Goal: Information Seeking & Learning: Learn about a topic

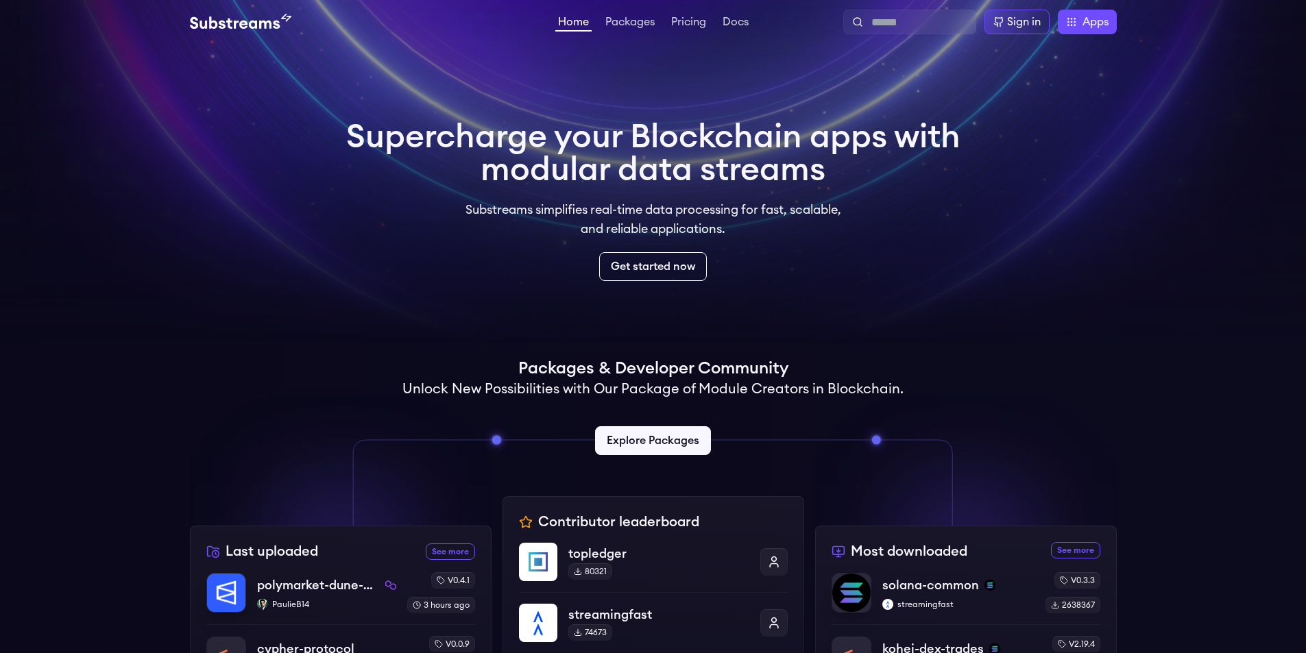
click at [874, 292] on video at bounding box center [653, 171] width 1306 height 343
click at [1007, 21] on div "Sign in" at bounding box center [1024, 22] width 34 height 16
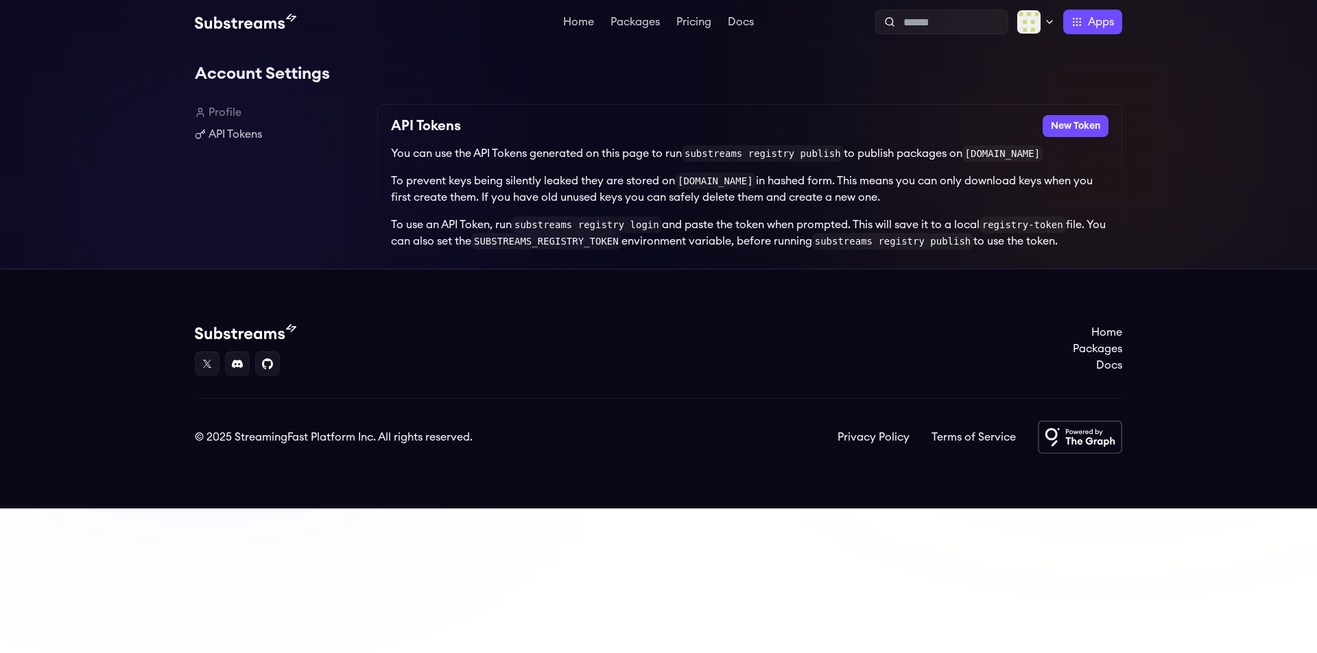
click at [530, 509] on html "Home Packages Pricing Docs Home Packages Pricing Docs Profile Publish Settings …" at bounding box center [658, 254] width 1317 height 509
click at [1107, 228] on p "To use an API Token, run substreams registry login and paste the token when pro…" at bounding box center [749, 233] width 717 height 33
click at [587, 20] on link "Home" at bounding box center [578, 23] width 36 height 14
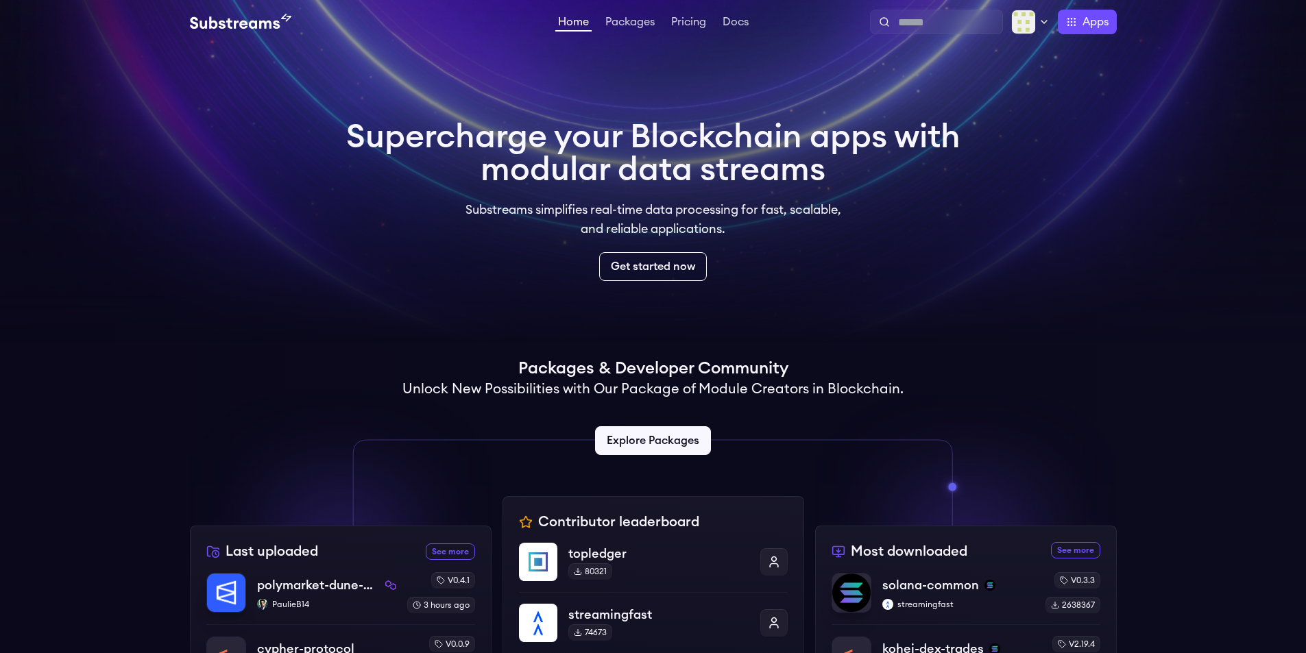
click at [907, 235] on div "Supercharge your Blockchain apps with modular data streams Substreams simplifie…" at bounding box center [653, 201] width 614 height 160
click at [228, 435] on div at bounding box center [341, 460] width 302 height 132
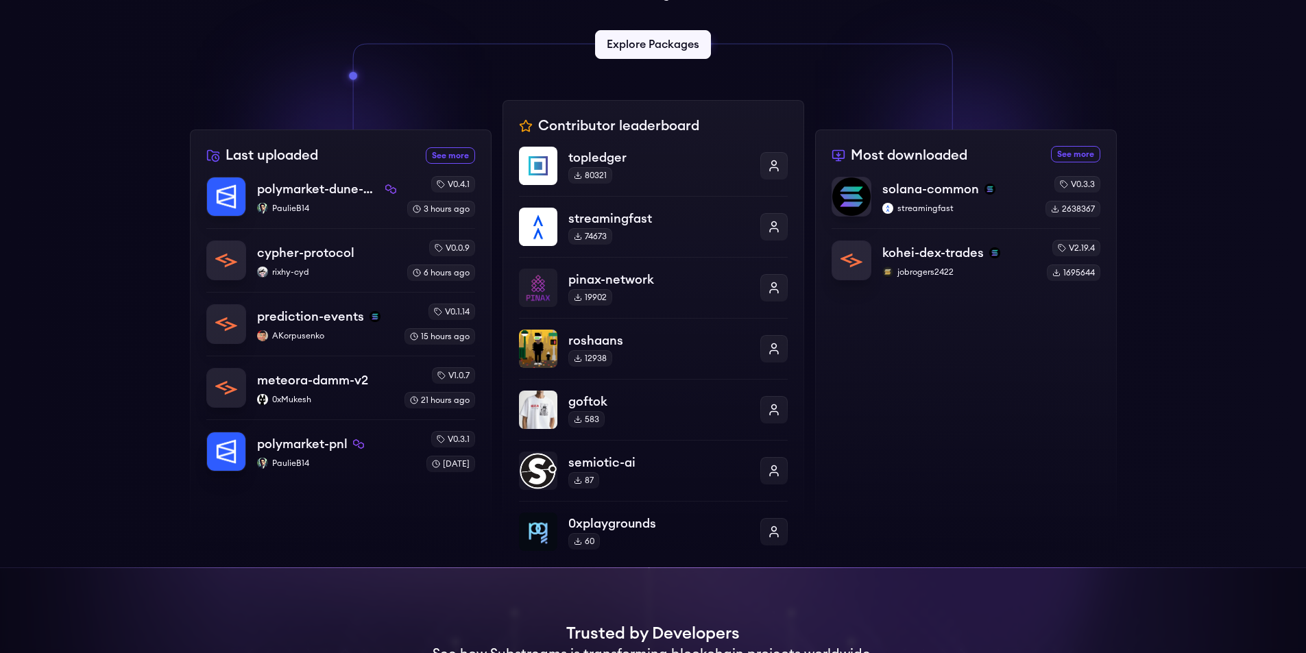
scroll to position [389, 0]
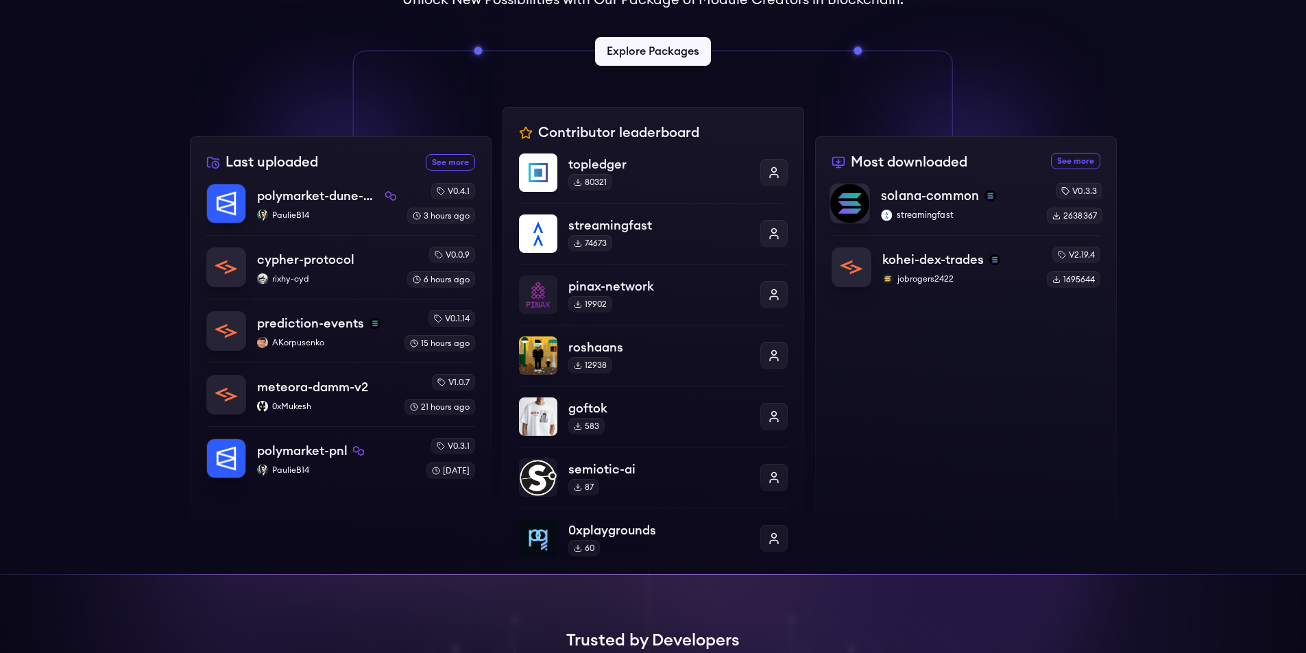
click at [894, 199] on p "solana-common" at bounding box center [930, 196] width 98 height 19
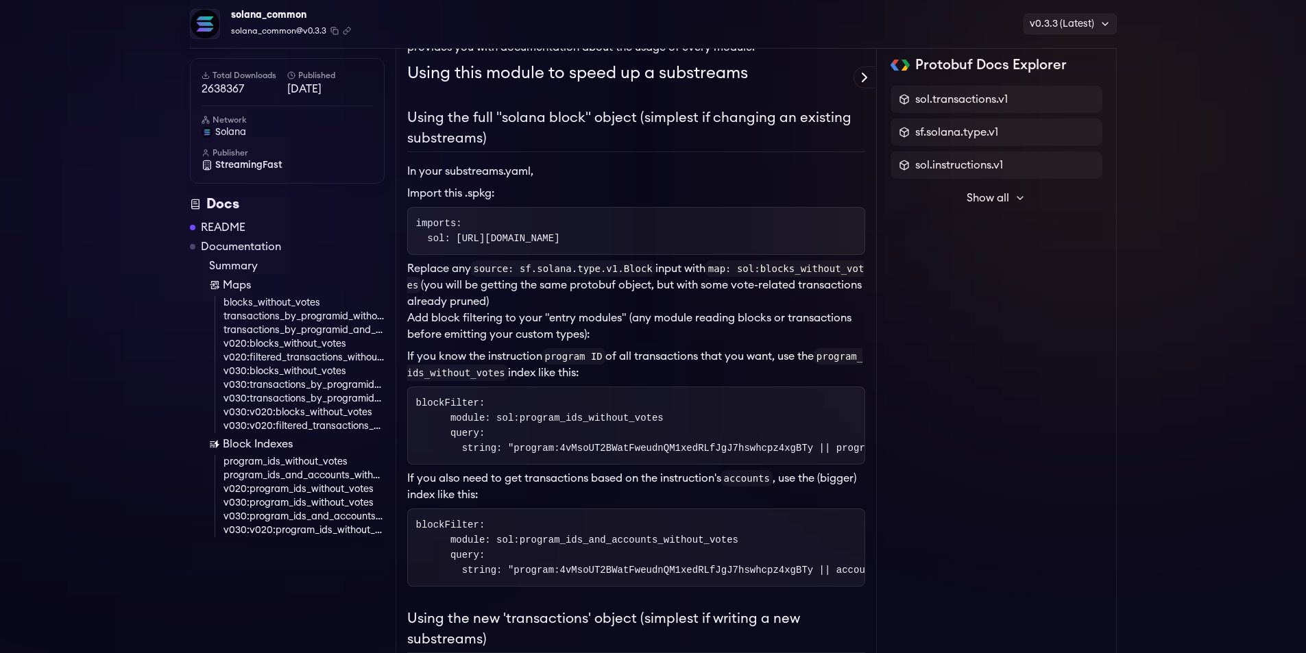
scroll to position [215, 0]
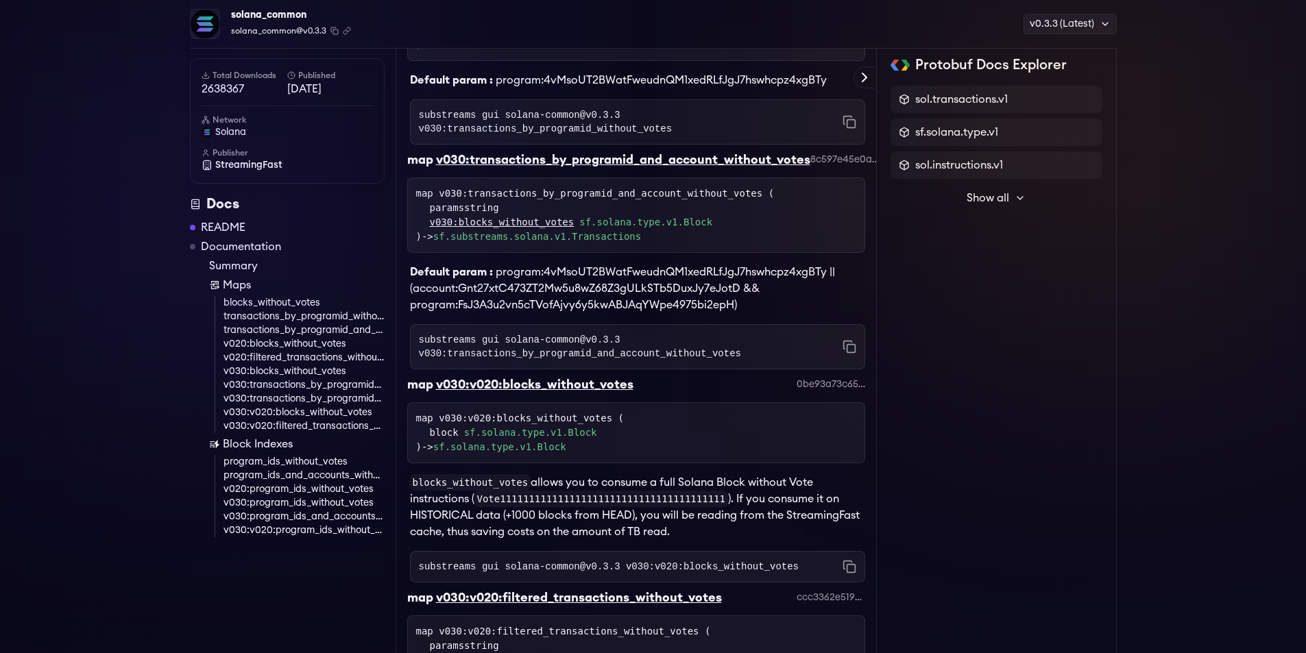
scroll to position [3840, 0]
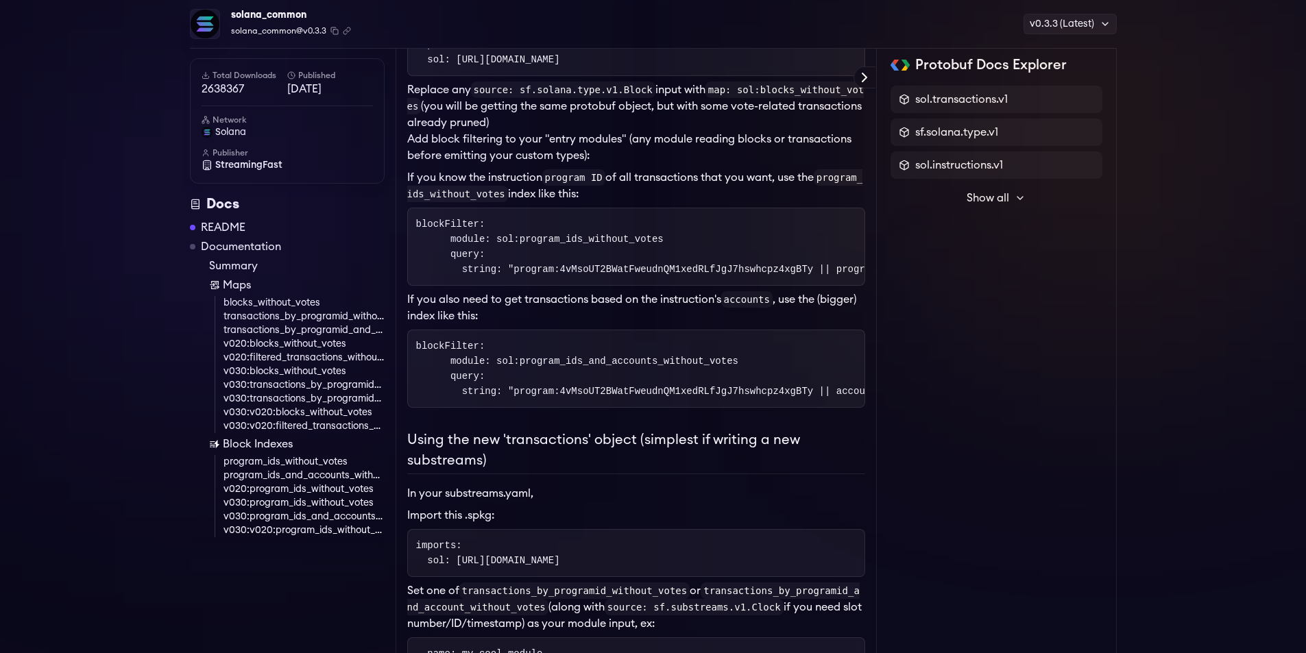
scroll to position [0, 0]
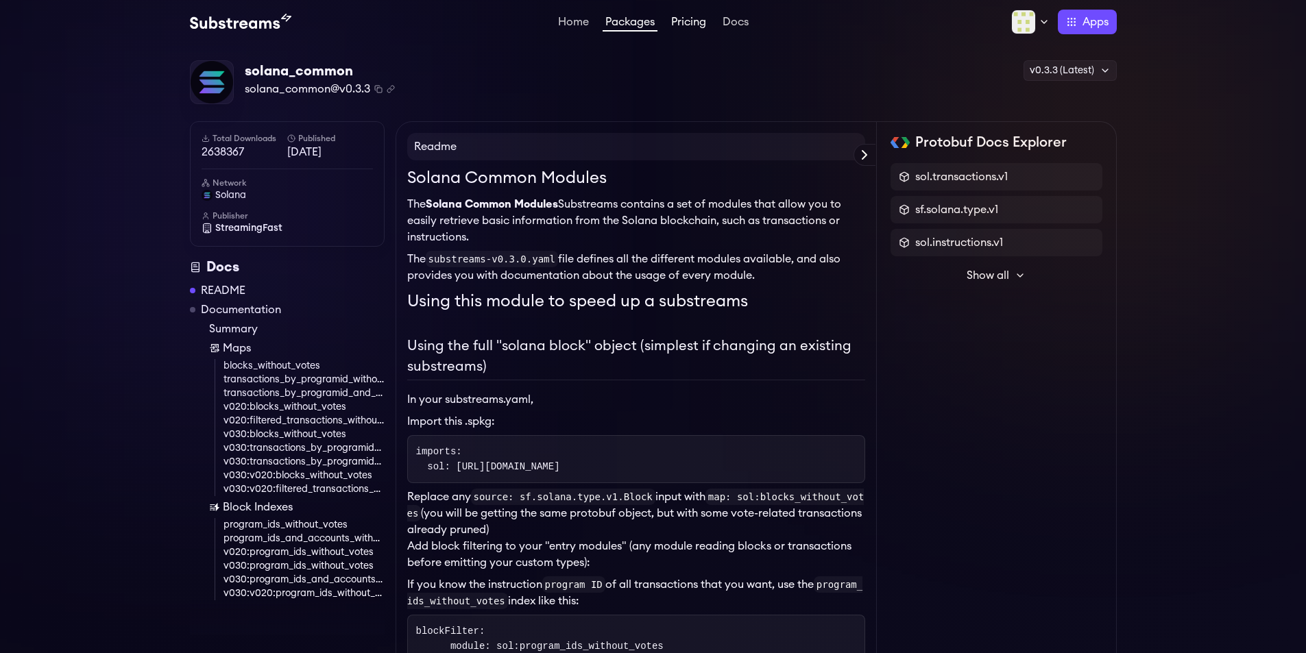
click at [681, 23] on link "Pricing" at bounding box center [689, 23] width 40 height 14
click at [734, 19] on link "Docs" at bounding box center [736, 23] width 32 height 14
click at [578, 19] on link "Home" at bounding box center [573, 23] width 36 height 14
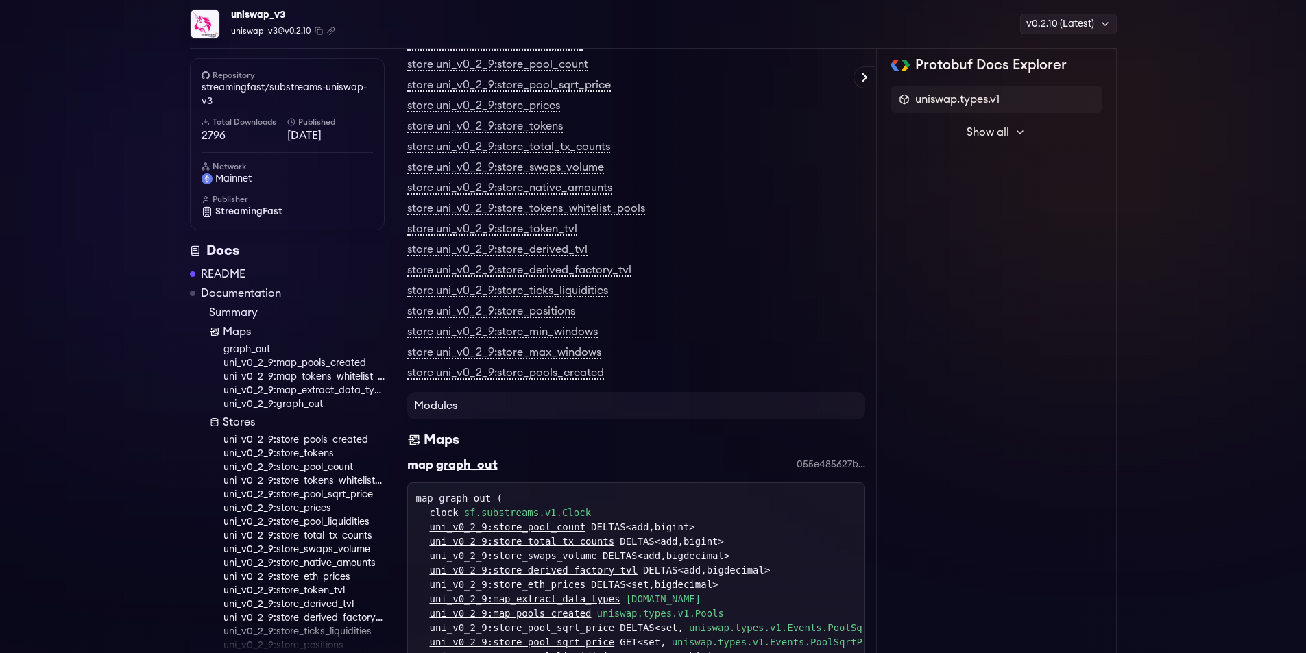
scroll to position [62, 0]
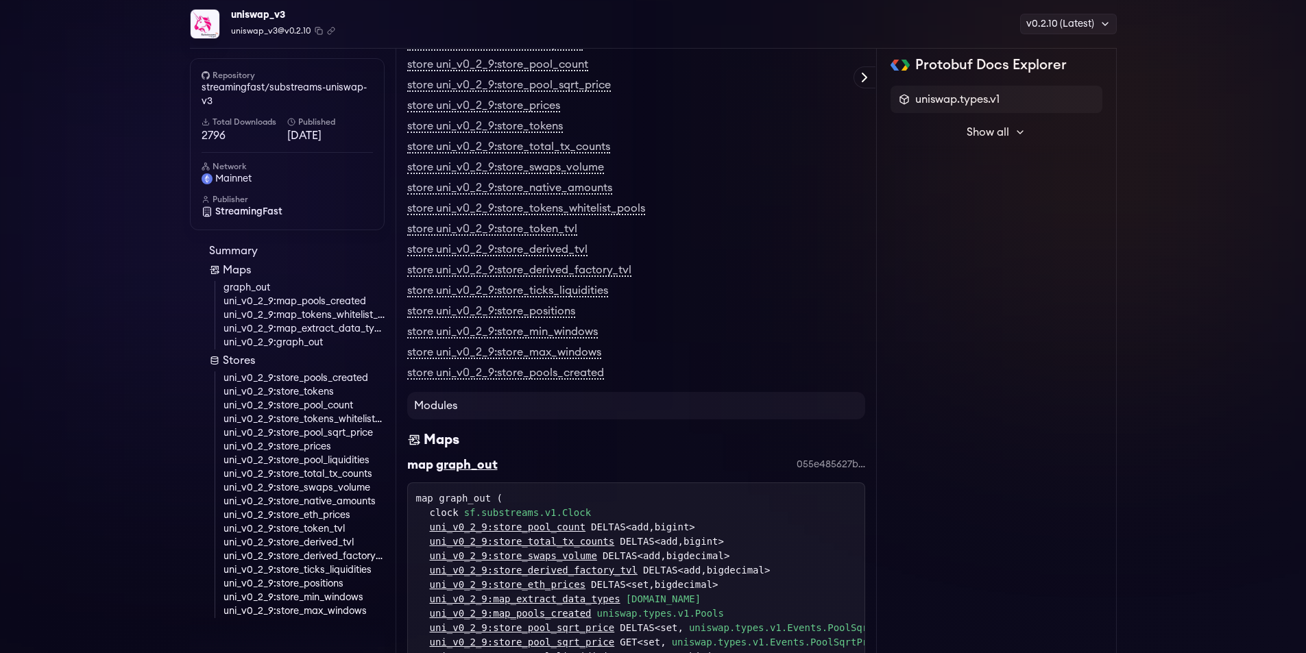
click at [348, 490] on link "uni_v0_2_9:store_swaps_volume" at bounding box center [304, 488] width 161 height 14
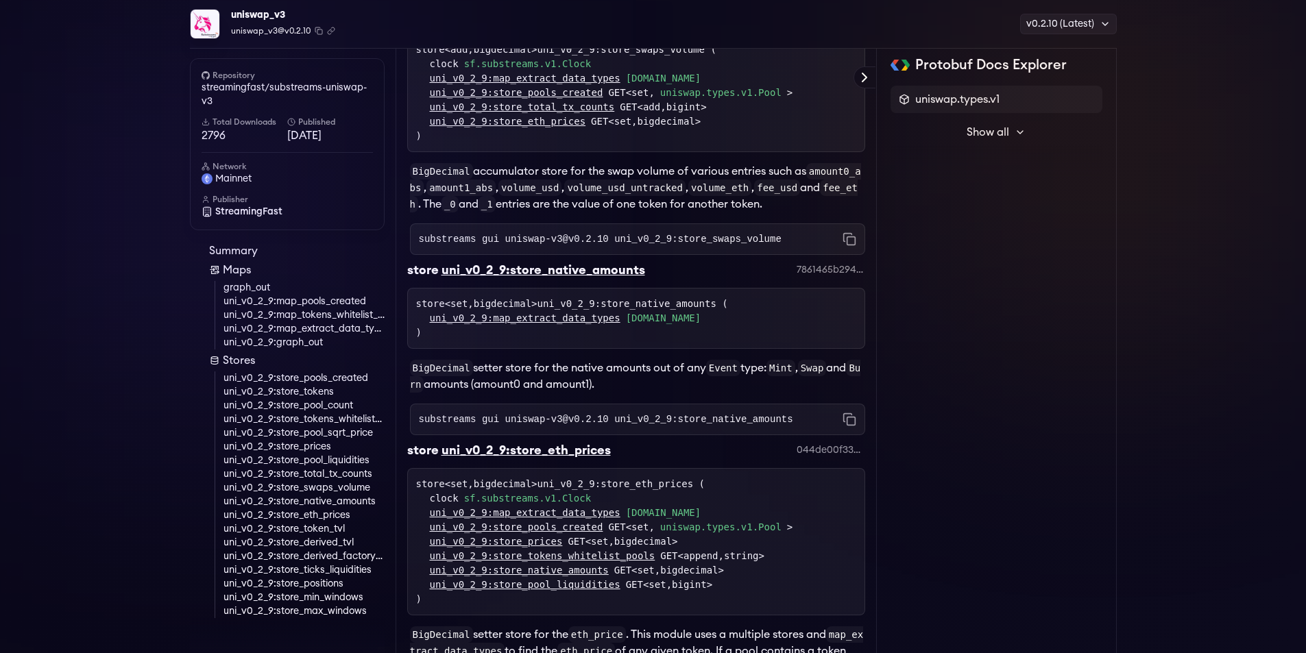
scroll to position [4122, 0]
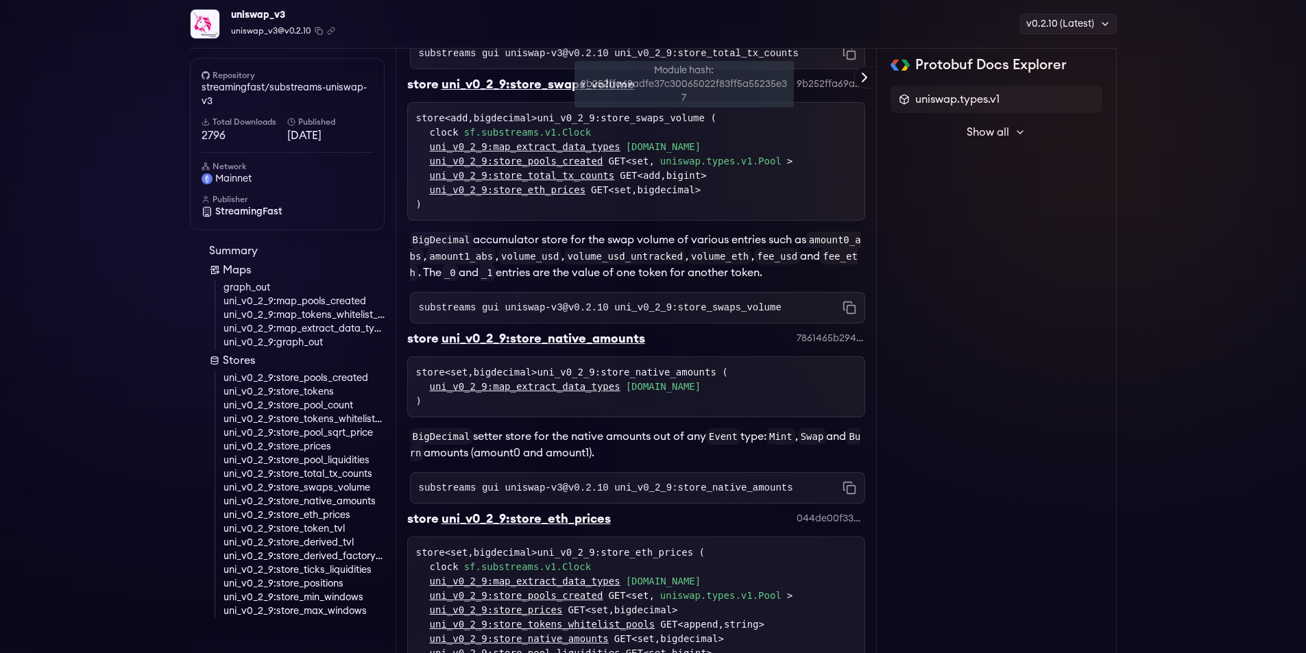
click at [844, 91] on div "9b252ffa69adfe37c30065022f83ff5a55235e37" at bounding box center [831, 84] width 69 height 14
click at [847, 314] on rect "Copy command to clipboard" at bounding box center [851, 310] width 8 height 8
click at [234, 177] on span "mainnet" at bounding box center [233, 179] width 36 height 14
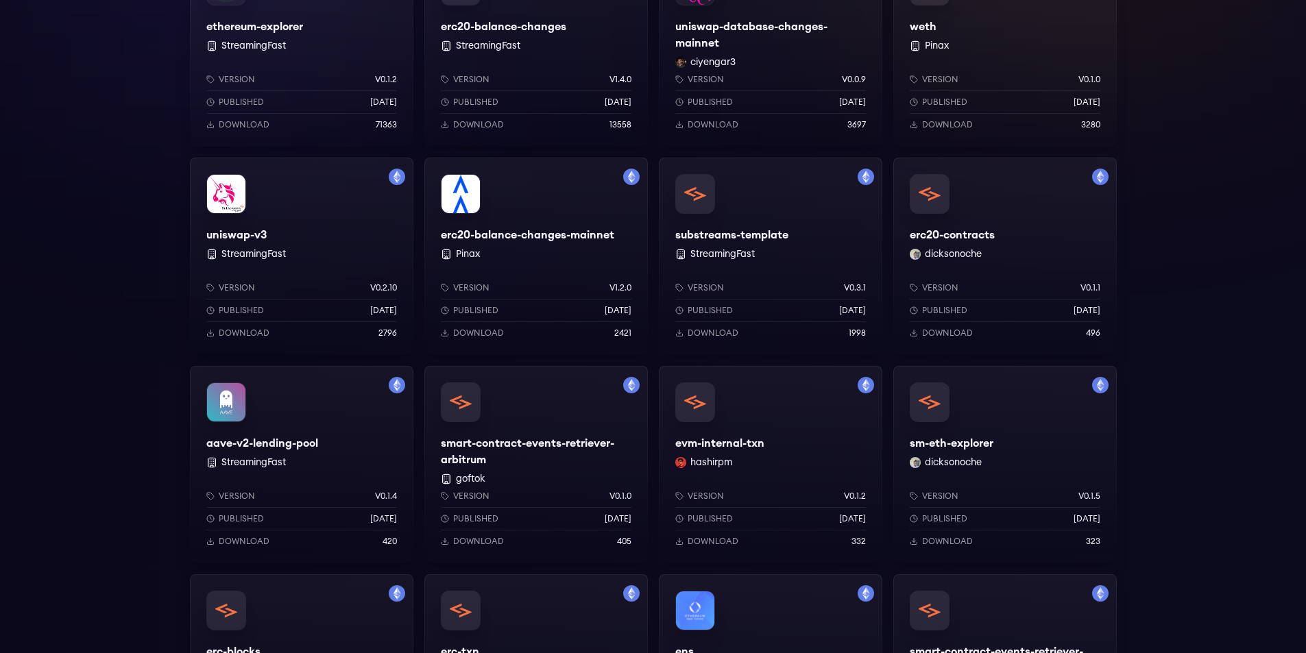
scroll to position [343, 0]
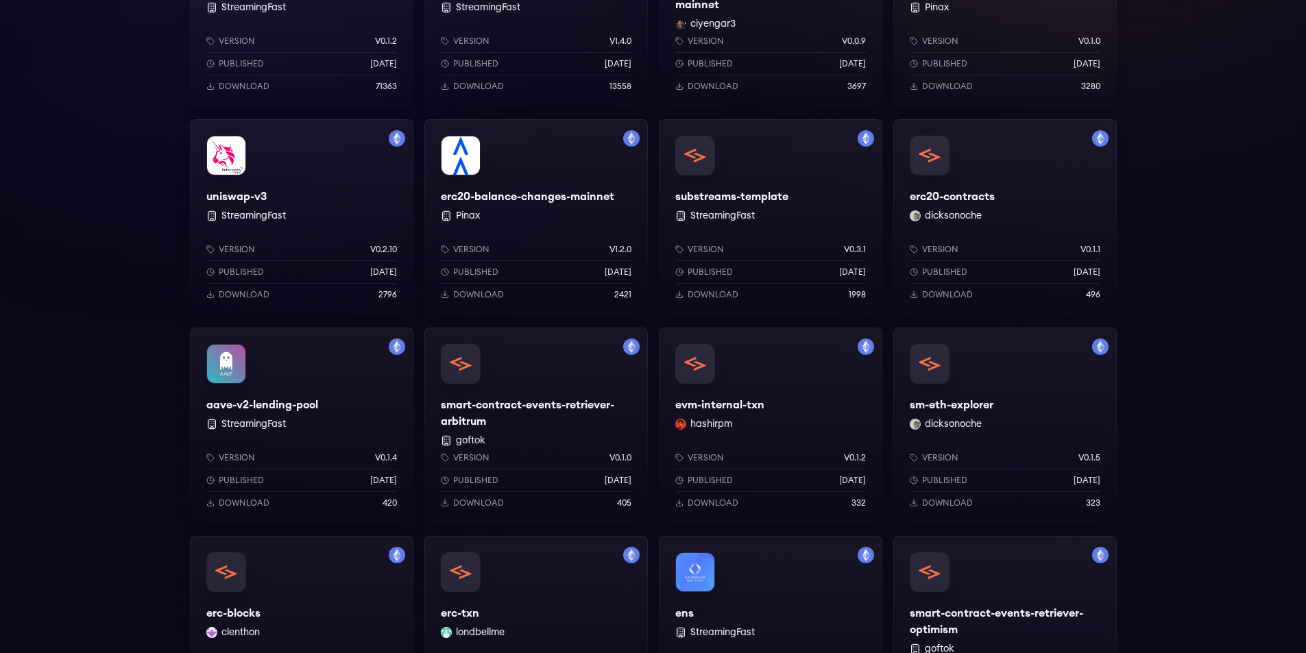
click at [318, 182] on div "uniswap-v3 StreamingFast Version v0.2.10 Published [DATE] Download 2796" at bounding box center [302, 217] width 224 height 197
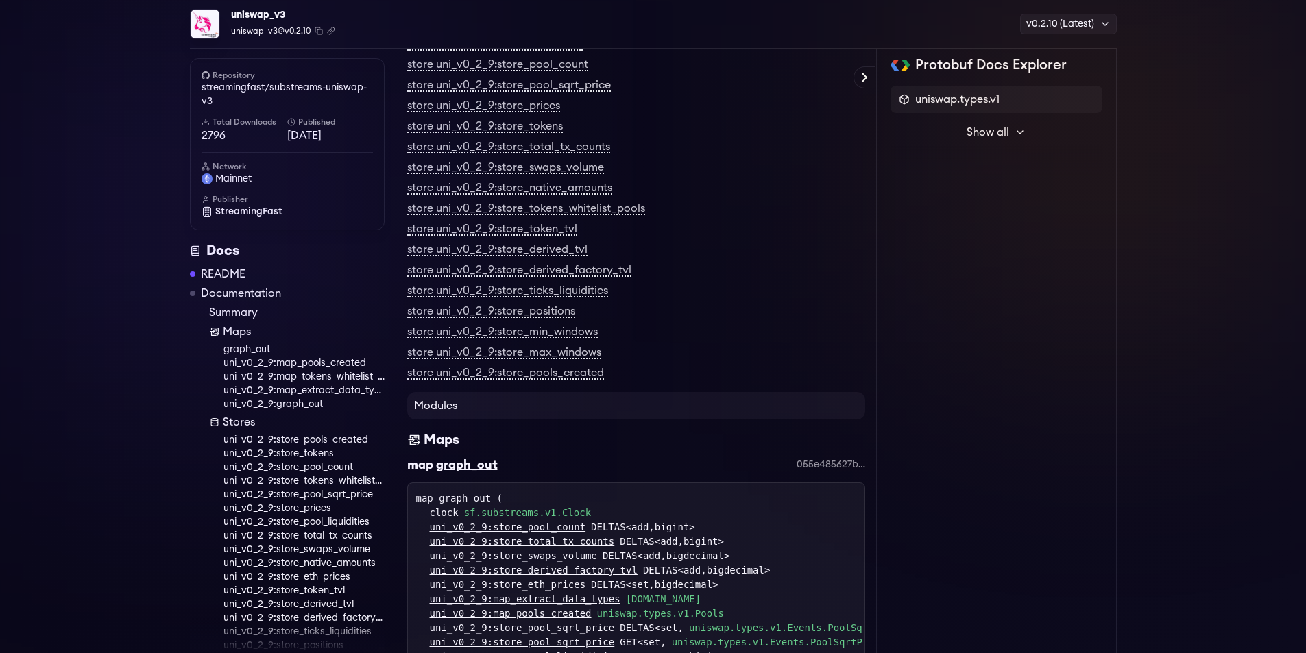
scroll to position [62, 0]
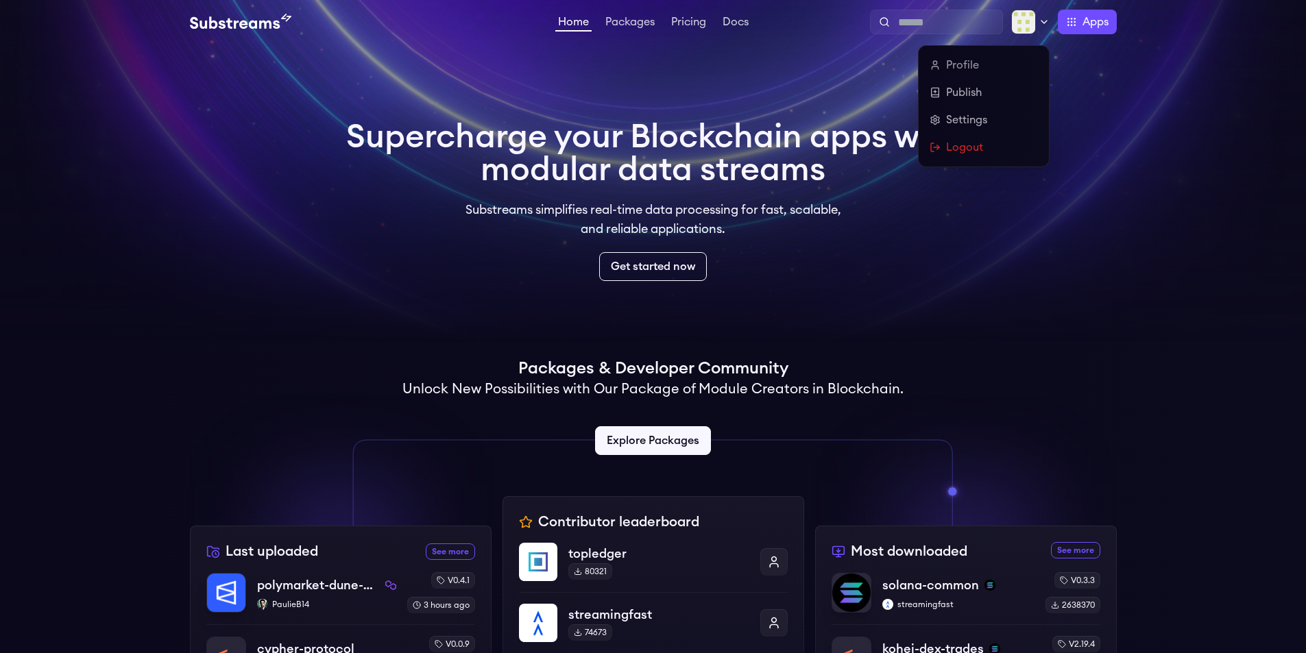
click at [1048, 19] on icon at bounding box center [1044, 21] width 11 height 11
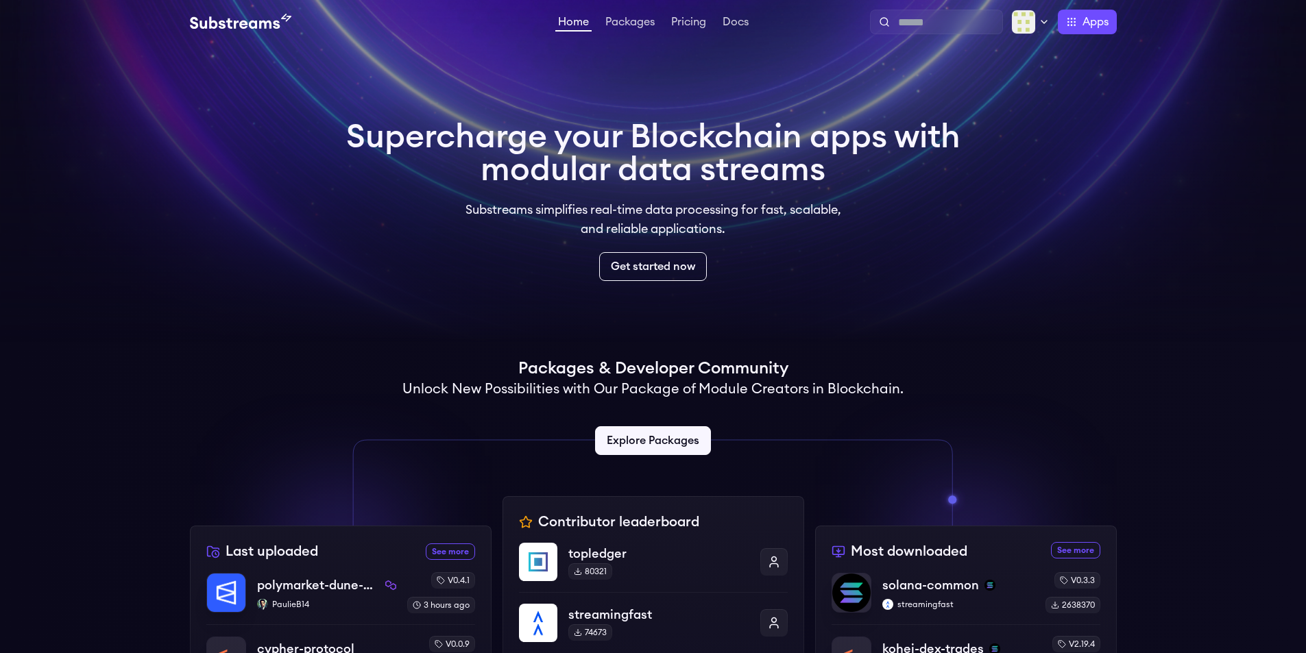
click at [161, 278] on video at bounding box center [653, 171] width 1306 height 343
